Goal: Task Accomplishment & Management: Complete application form

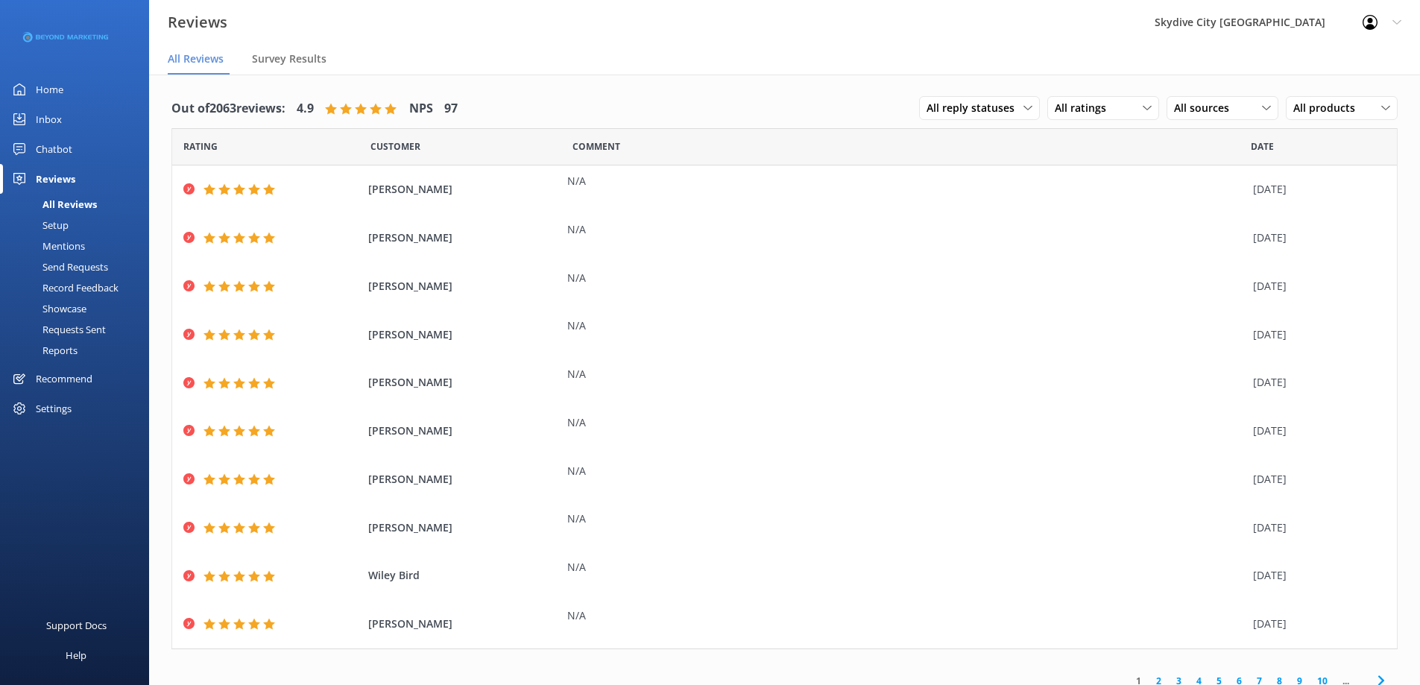
click at [83, 267] on div "Send Requests" at bounding box center [58, 266] width 99 height 21
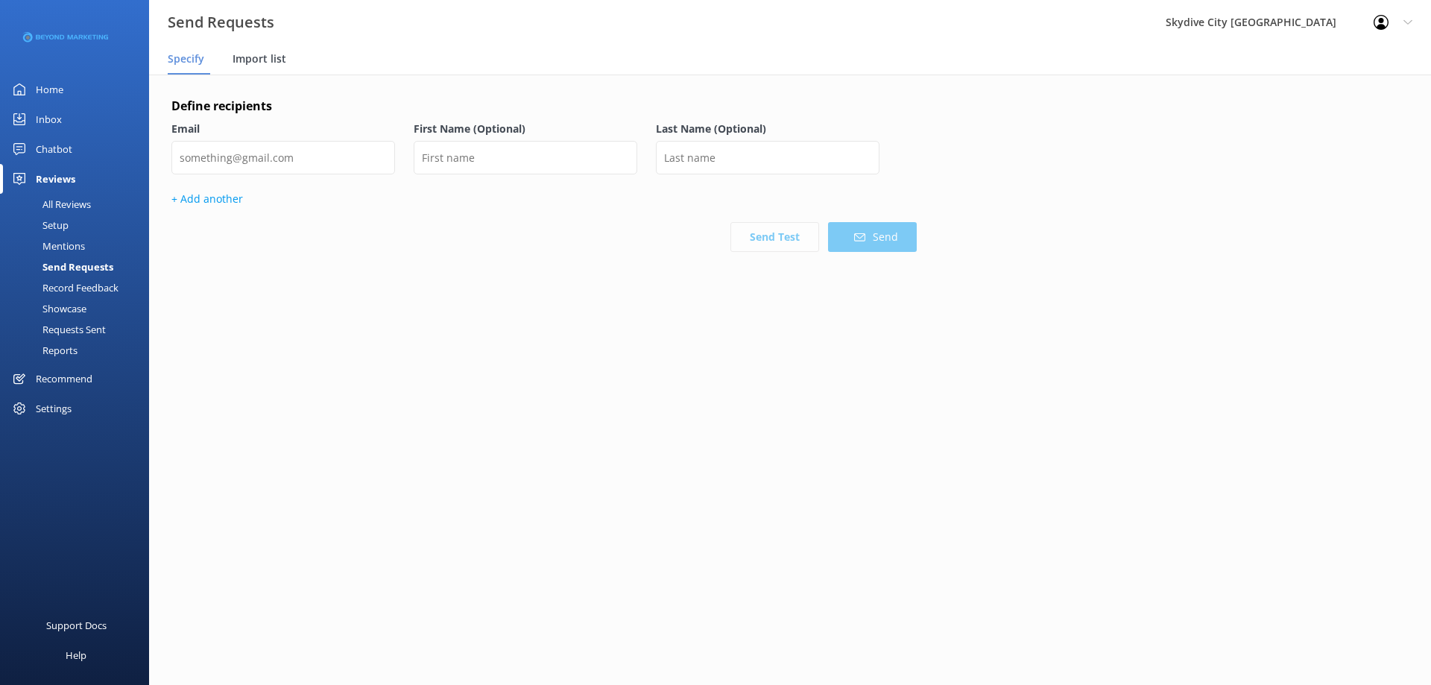
click at [259, 53] on span "Import list" at bounding box center [260, 58] width 54 height 15
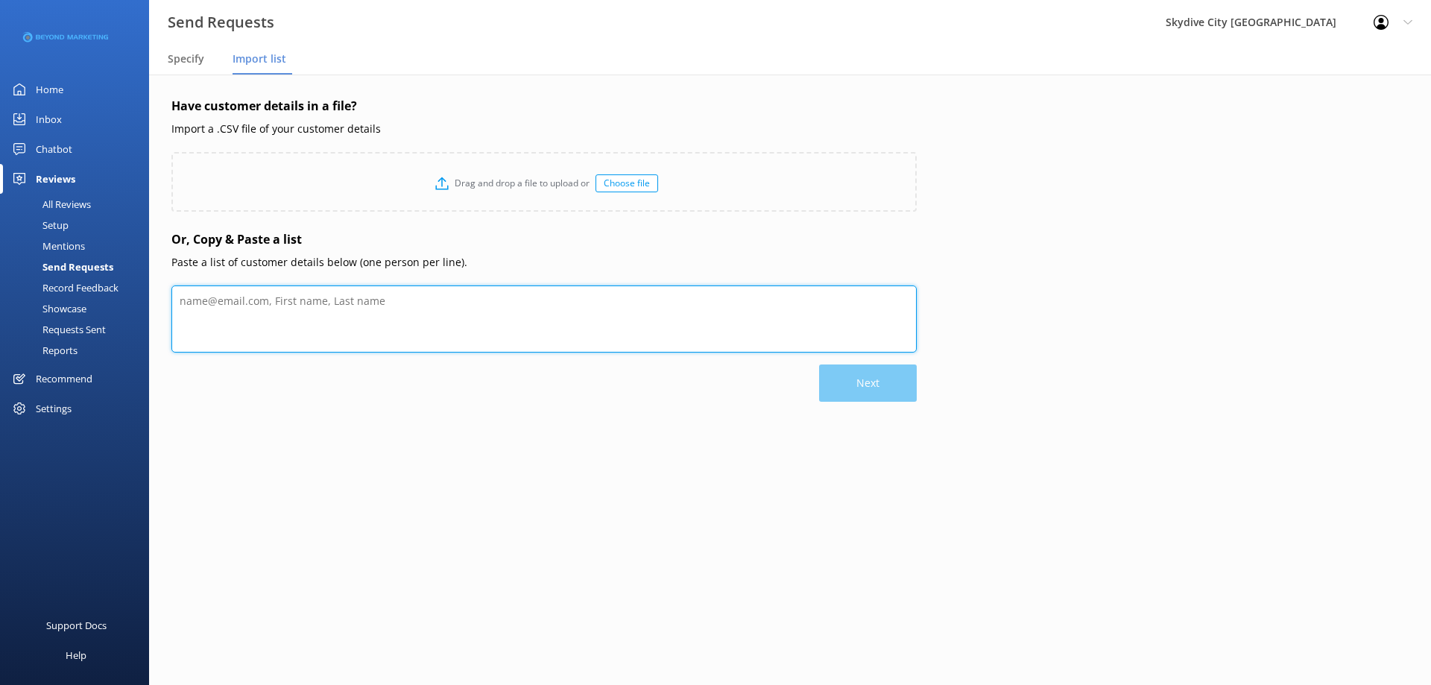
click at [328, 303] on textarea at bounding box center [543, 318] width 745 height 67
paste textarea "[PERSON_NAME] [EMAIL_ADDRESS][DOMAIN_NAME] [PERSON_NAME] [EMAIL_ADDRESS][DOMAIN…"
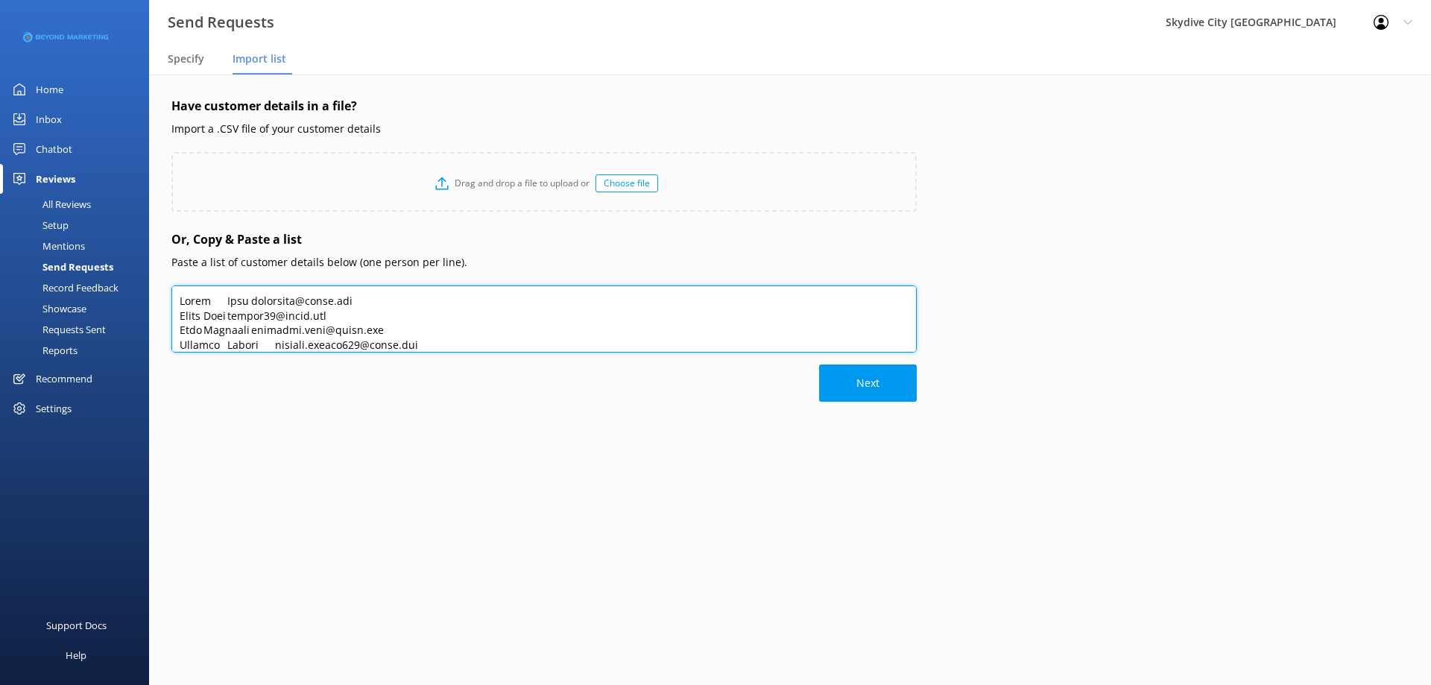
scroll to position [453, 0]
type textarea "[PERSON_NAME] [EMAIL_ADDRESS][DOMAIN_NAME] [PERSON_NAME] [EMAIL_ADDRESS][DOMAIN…"
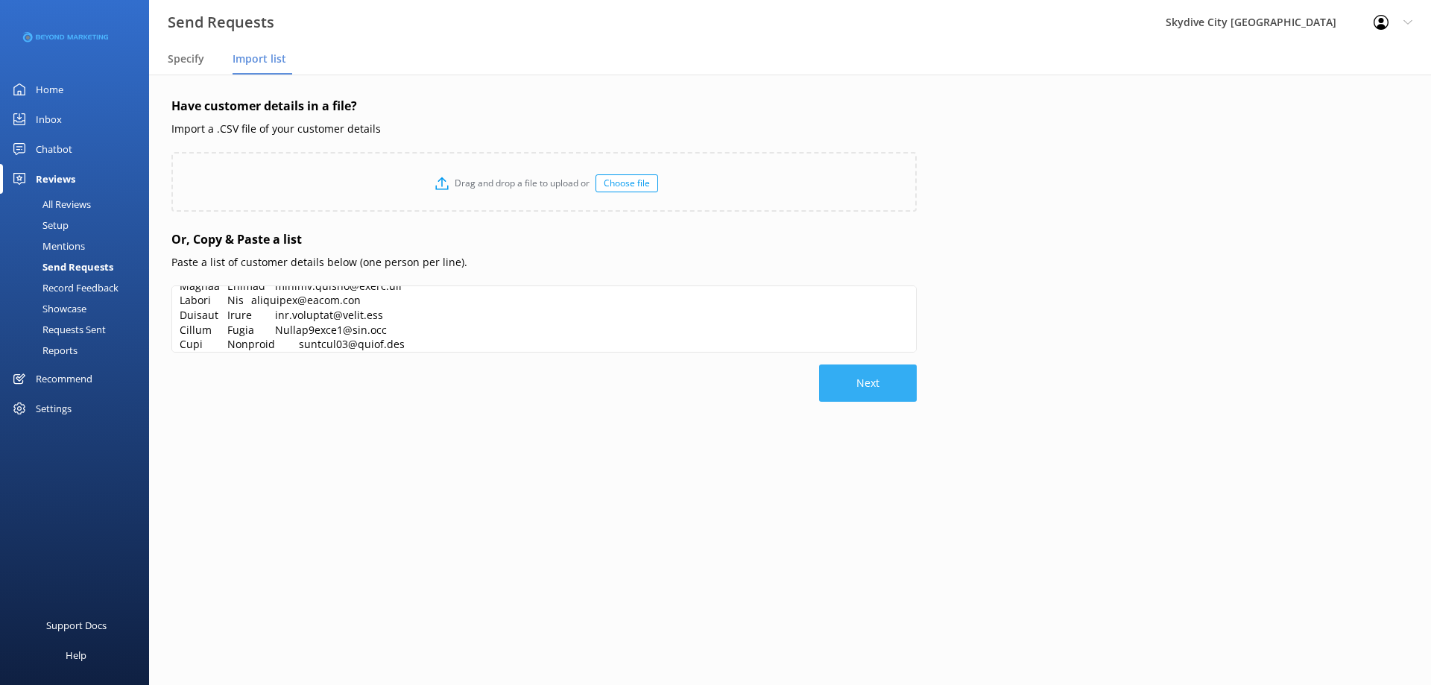
click at [850, 374] on button "Next" at bounding box center [868, 382] width 98 height 37
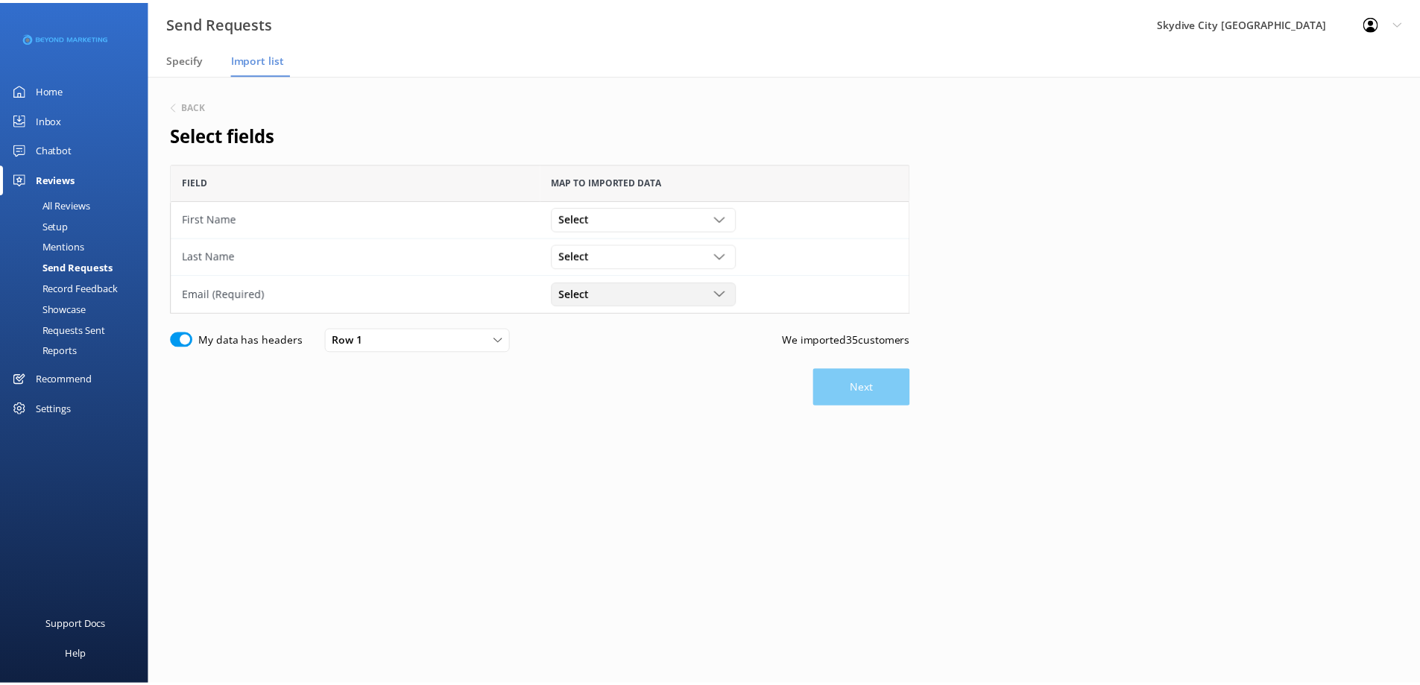
scroll to position [139, 734]
click at [622, 209] on div "Select [PERSON_NAME] [EMAIL_ADDRESS][DOMAIN_NAME]" at bounding box center [648, 218] width 186 height 24
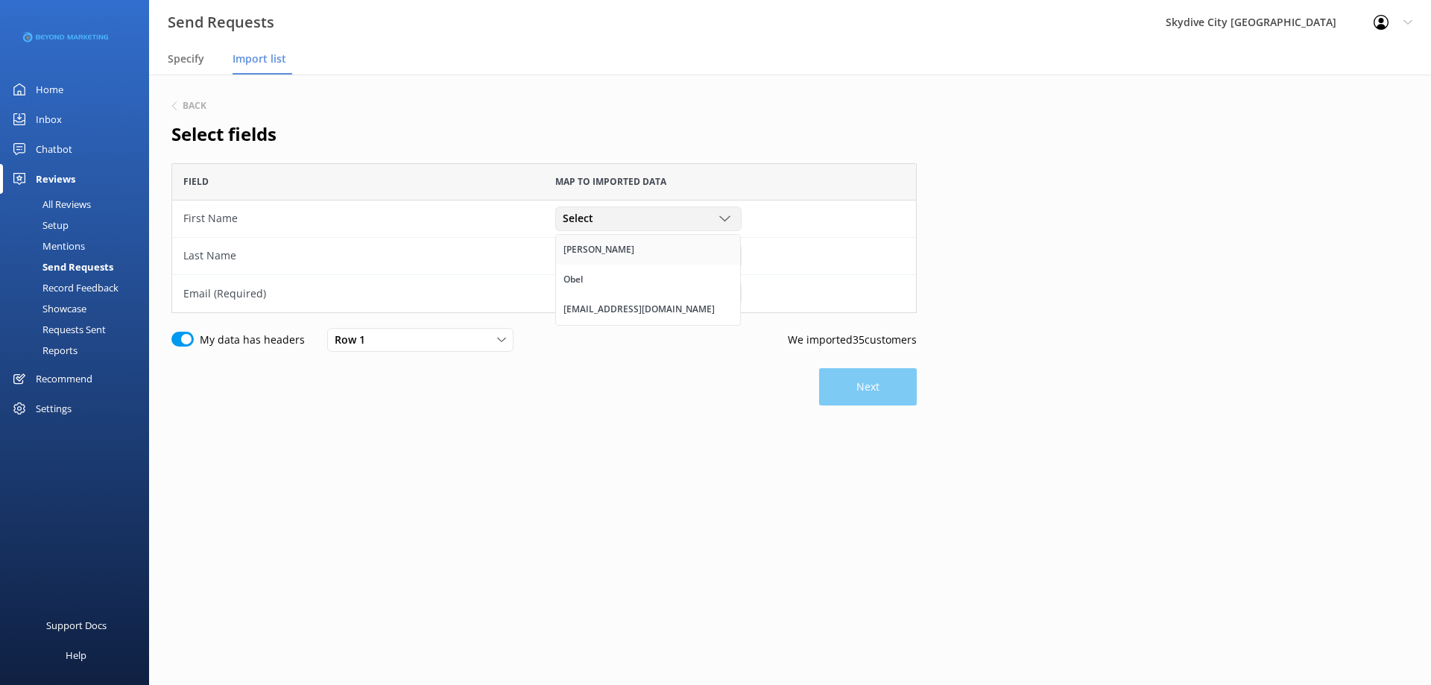
click at [626, 245] on link "[PERSON_NAME]" at bounding box center [648, 250] width 184 height 30
click at [626, 259] on div "Select" at bounding box center [648, 255] width 179 height 16
click at [618, 315] on link "Obel" at bounding box center [648, 317] width 184 height 30
click at [618, 300] on div "Select" at bounding box center [648, 293] width 179 height 16
drag, startPoint x: 599, startPoint y: 382, endPoint x: 693, endPoint y: 378, distance: 94.0
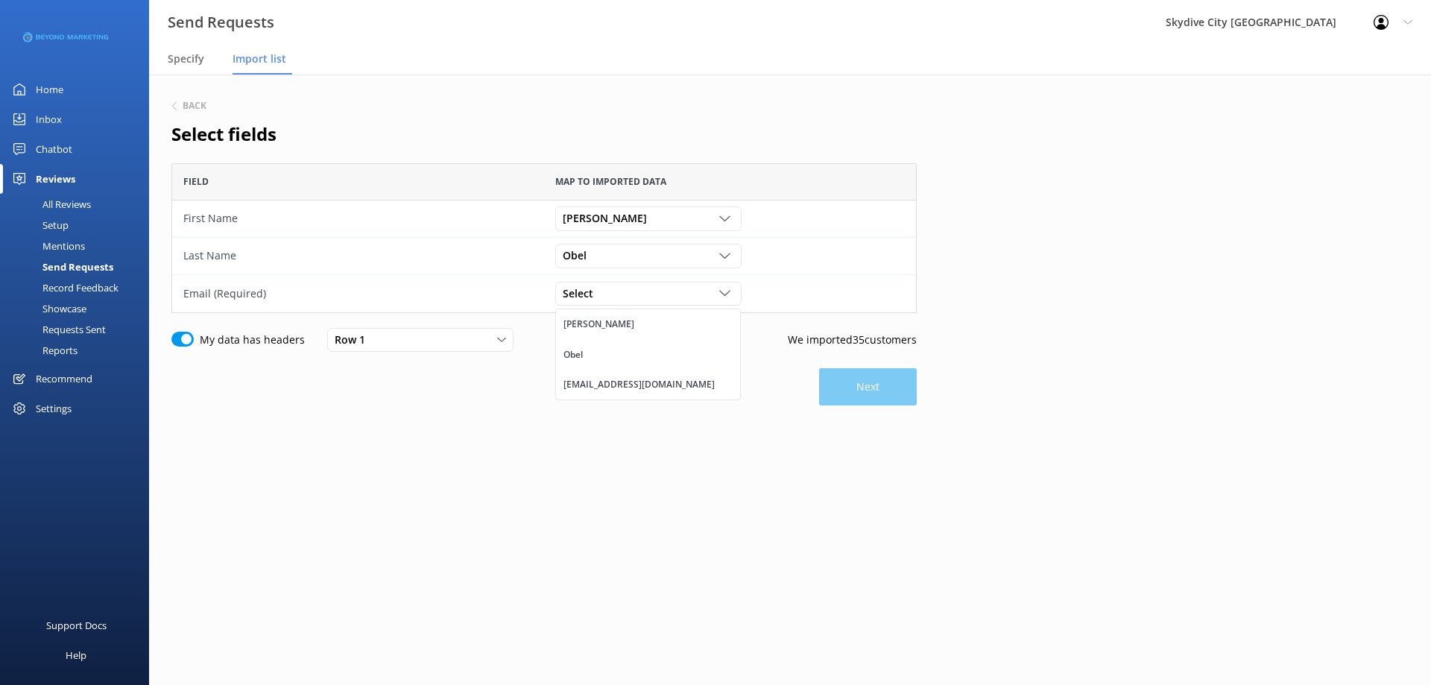
click at [599, 383] on div "[EMAIL_ADDRESS][DOMAIN_NAME]" at bounding box center [638, 384] width 151 height 15
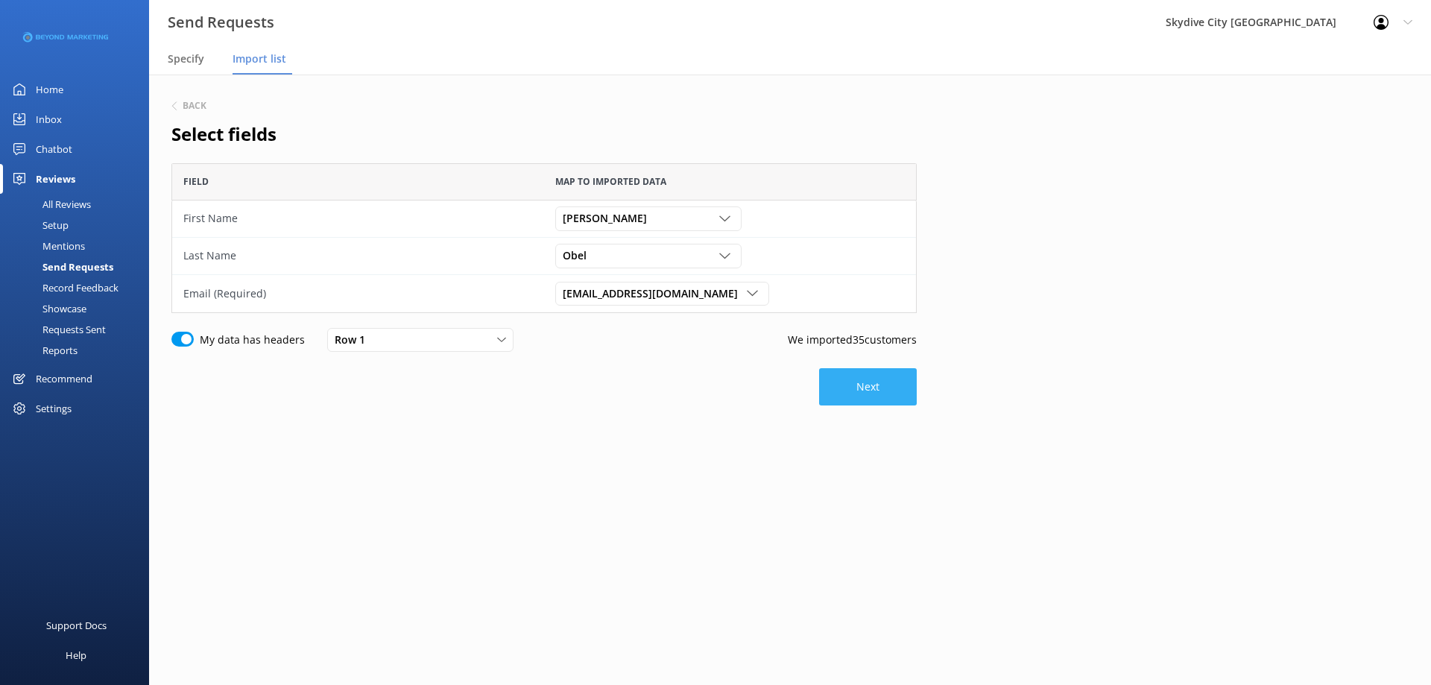
click at [890, 376] on button "Next" at bounding box center [868, 386] width 98 height 37
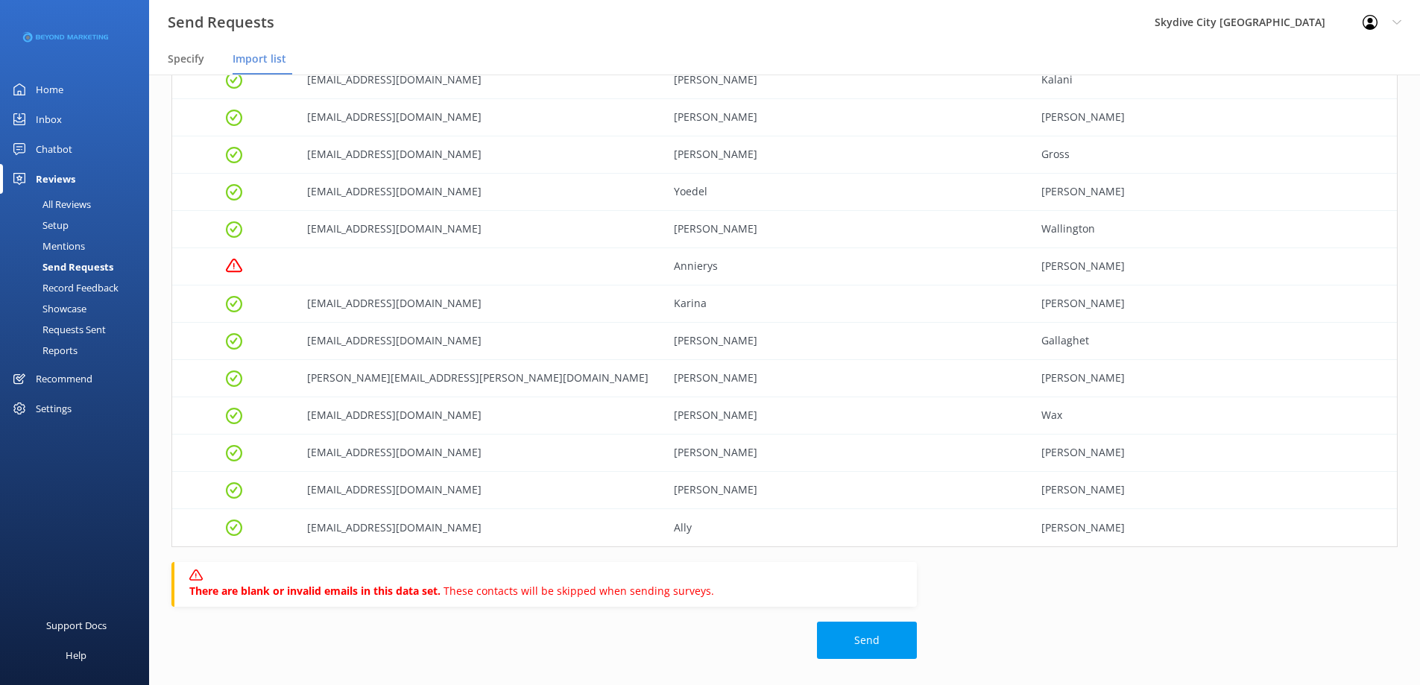
scroll to position [1007, 0]
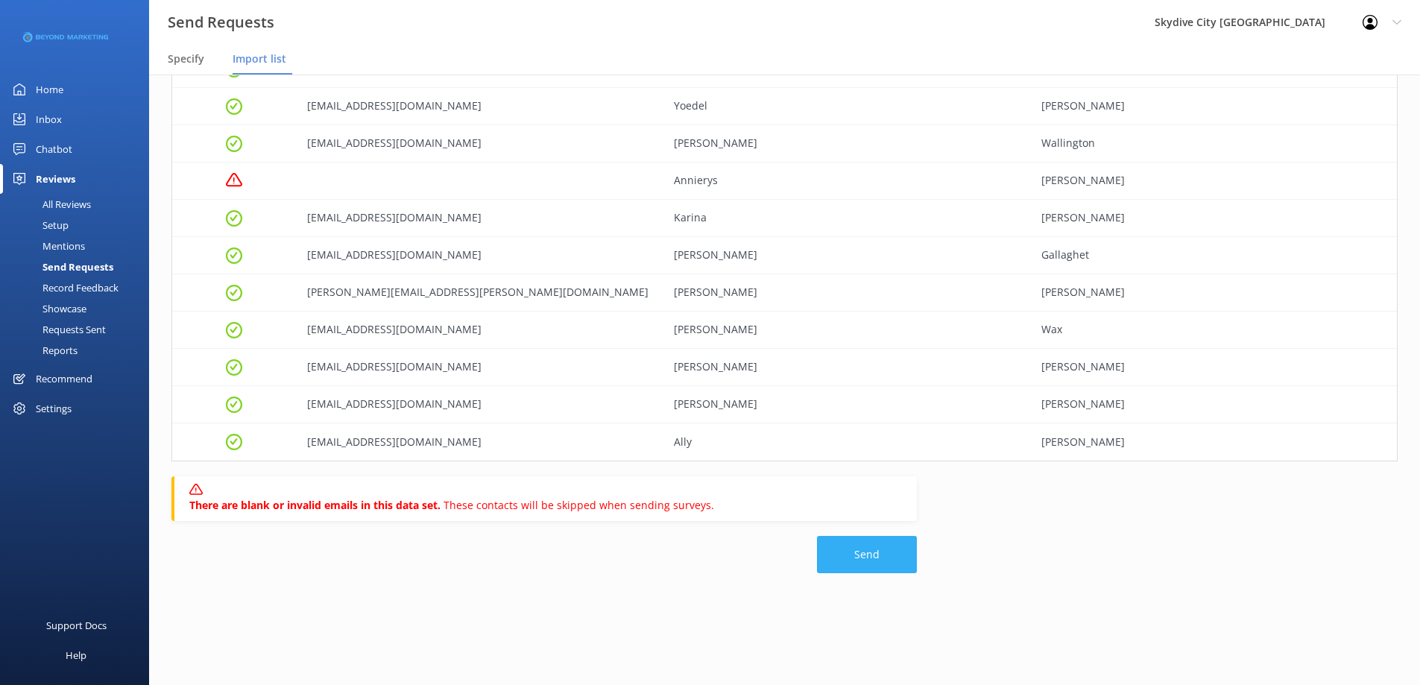
click at [877, 559] on button "Send" at bounding box center [867, 554] width 100 height 37
